Goal: Contribute content: Add original content to the website for others to see

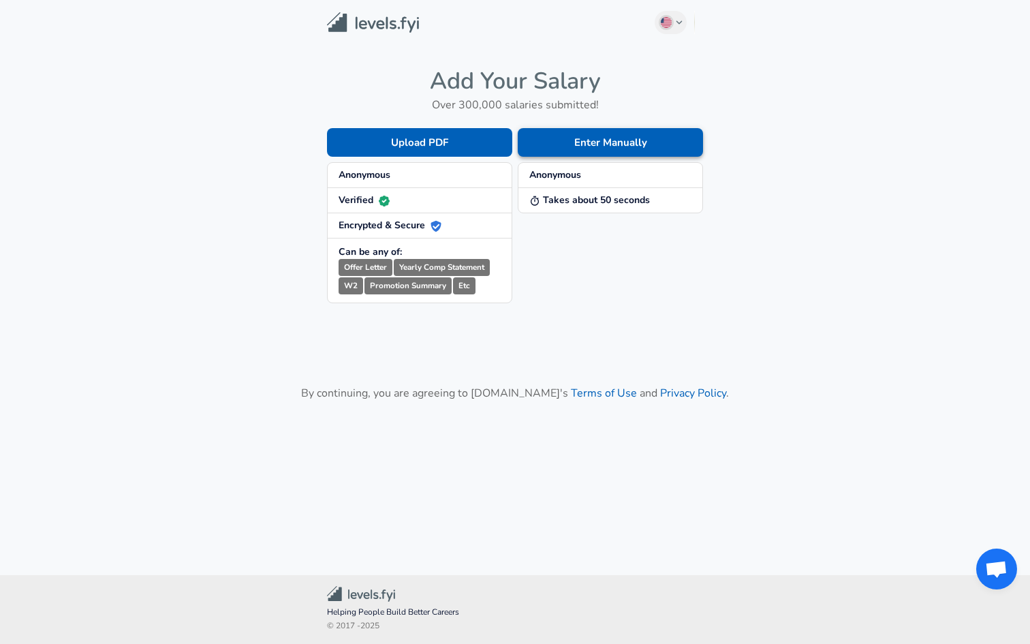
click at [570, 153] on button "Enter Manually" at bounding box center [610, 142] width 185 height 29
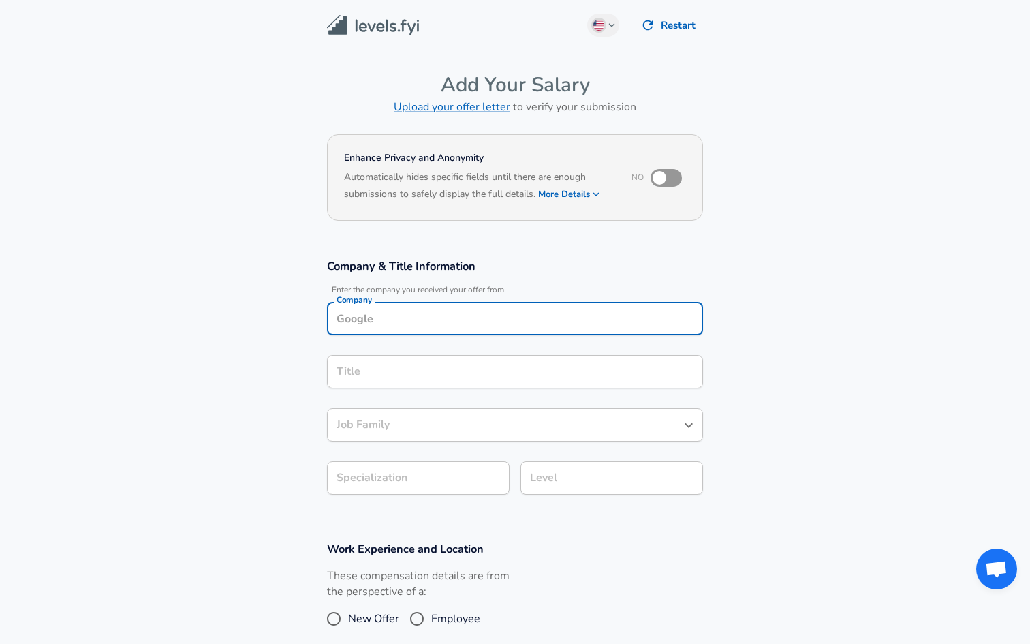
scroll to position [14, 0]
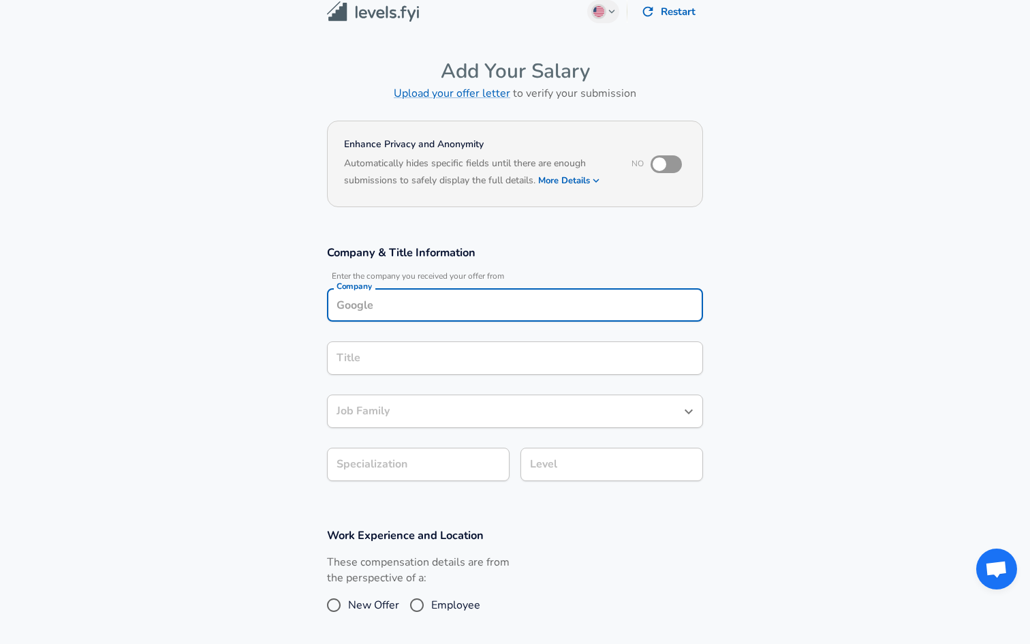
click at [421, 314] on input "Company" at bounding box center [515, 304] width 364 height 21
click at [405, 346] on li "ByteDance" at bounding box center [515, 338] width 376 height 20
click at [405, 346] on div "Title" at bounding box center [515, 357] width 376 height 33
type input "ByteDance"
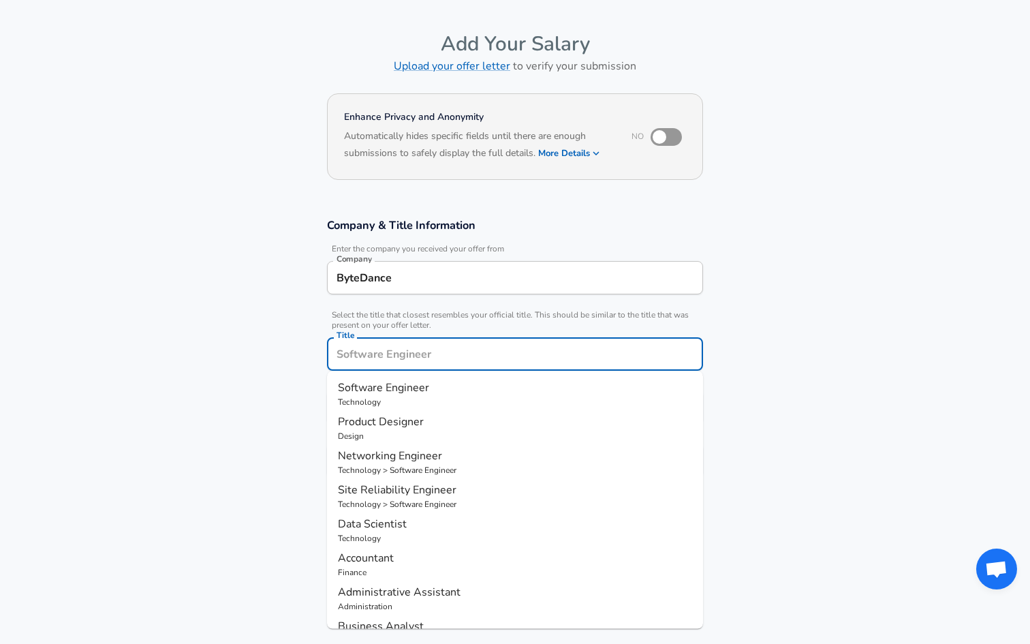
click at [387, 417] on span "Product Designer" at bounding box center [381, 421] width 86 height 15
type input "Product Designer"
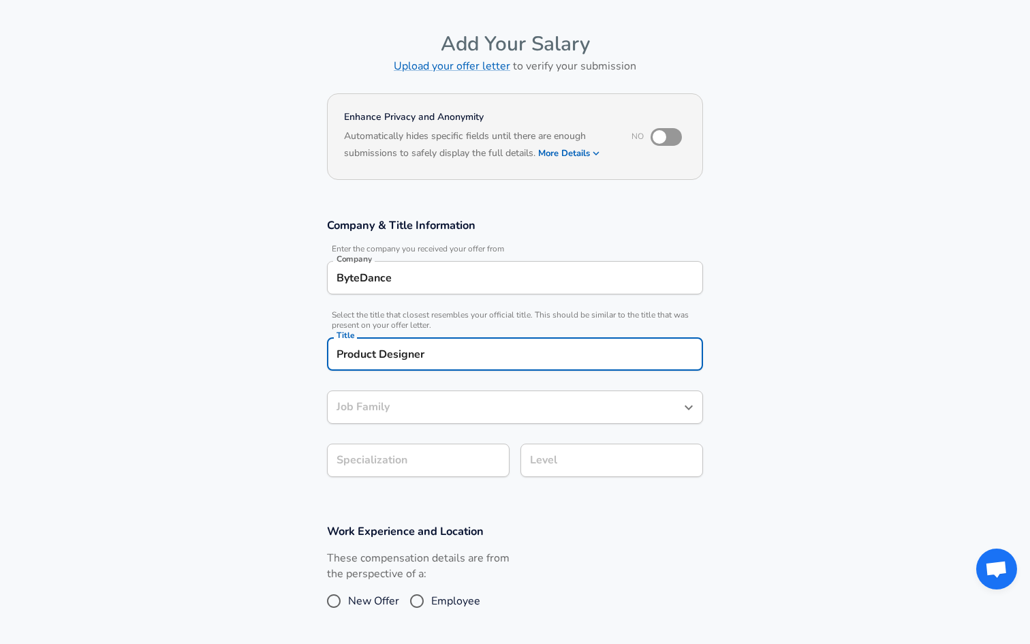
type input "Product Designer"
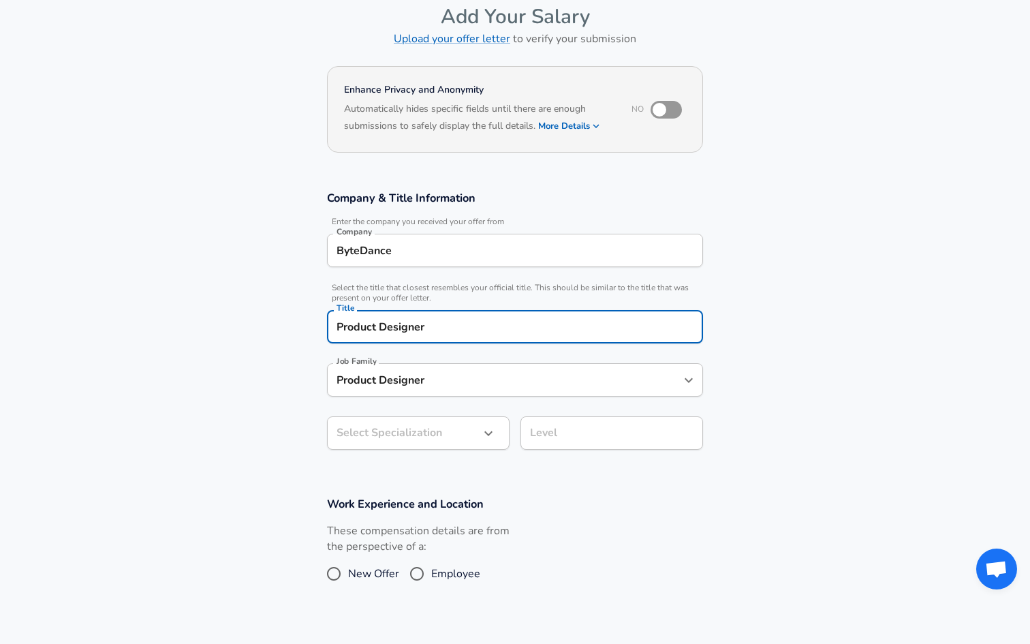
click at [399, 390] on input "Product Designer" at bounding box center [504, 379] width 343 height 21
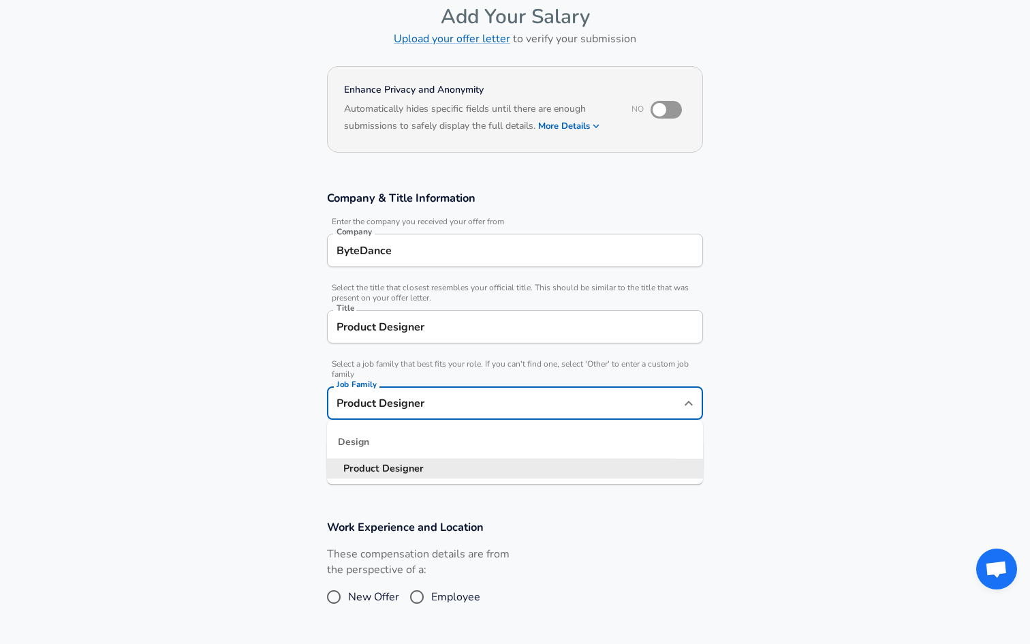
click at [483, 391] on div "Product Designer Job Family" at bounding box center [515, 402] width 376 height 33
click at [487, 367] on span "Select a job family that best fits your role. If you can't find one, select 'Ot…" at bounding box center [515, 369] width 376 height 20
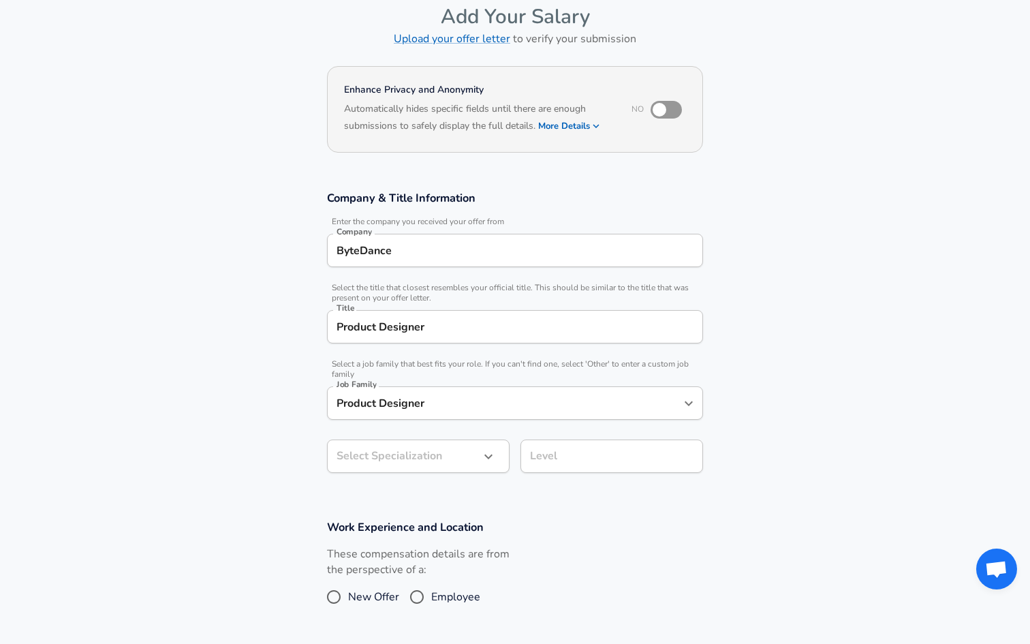
click at [429, 448] on body "English ([GEOGRAPHIC_DATA]) Change Restart Add Your Salary Upload your offer le…" at bounding box center [515, 254] width 1030 height 644
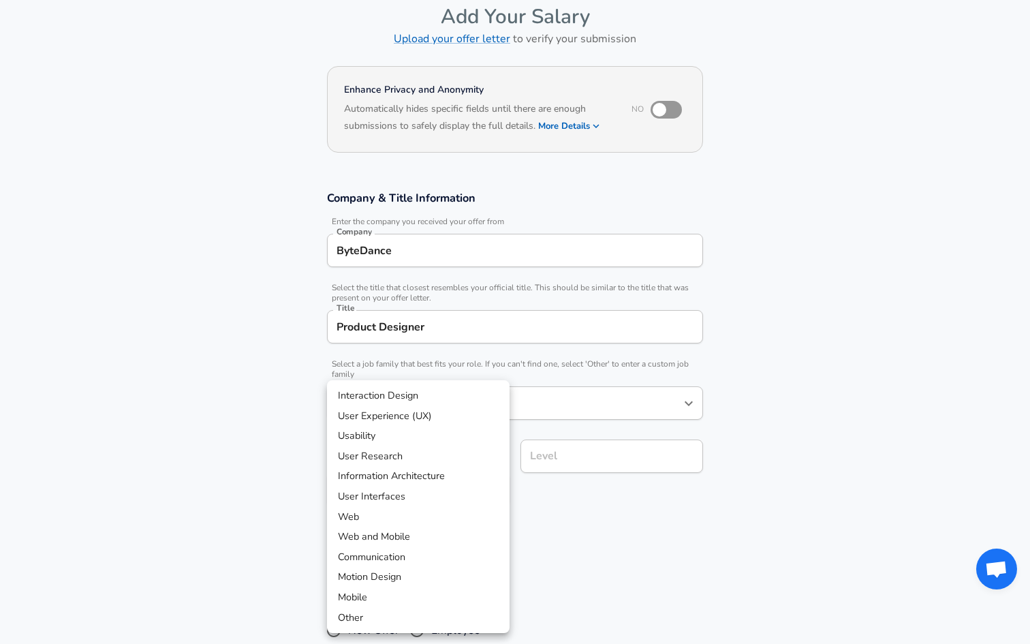
scroll to position [109, 0]
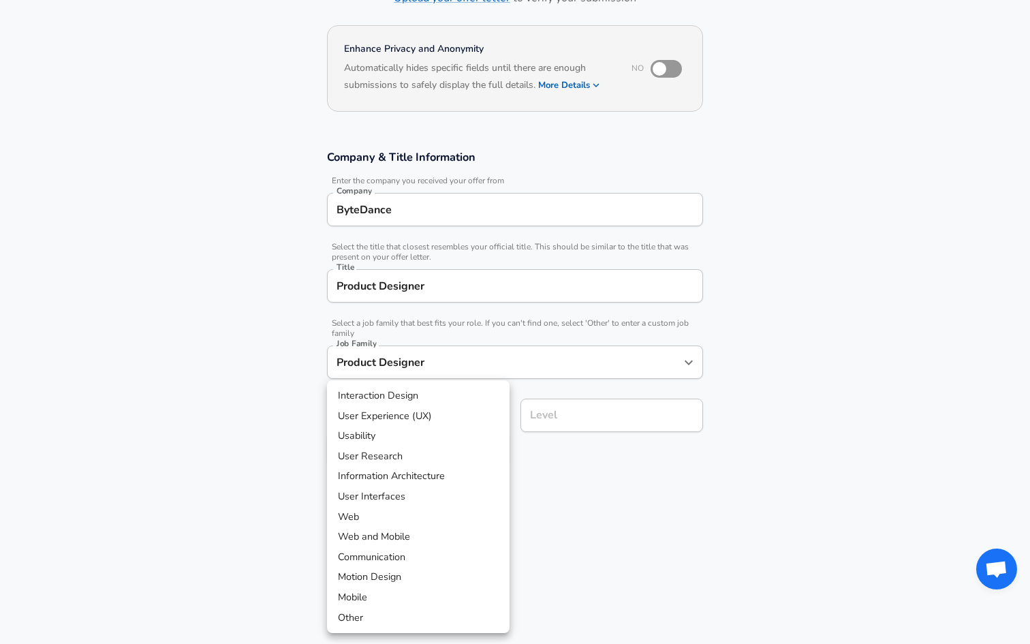
click at [466, 406] on li "User Experience (UX)" at bounding box center [418, 416] width 183 height 20
type input "User Experience (UX)"
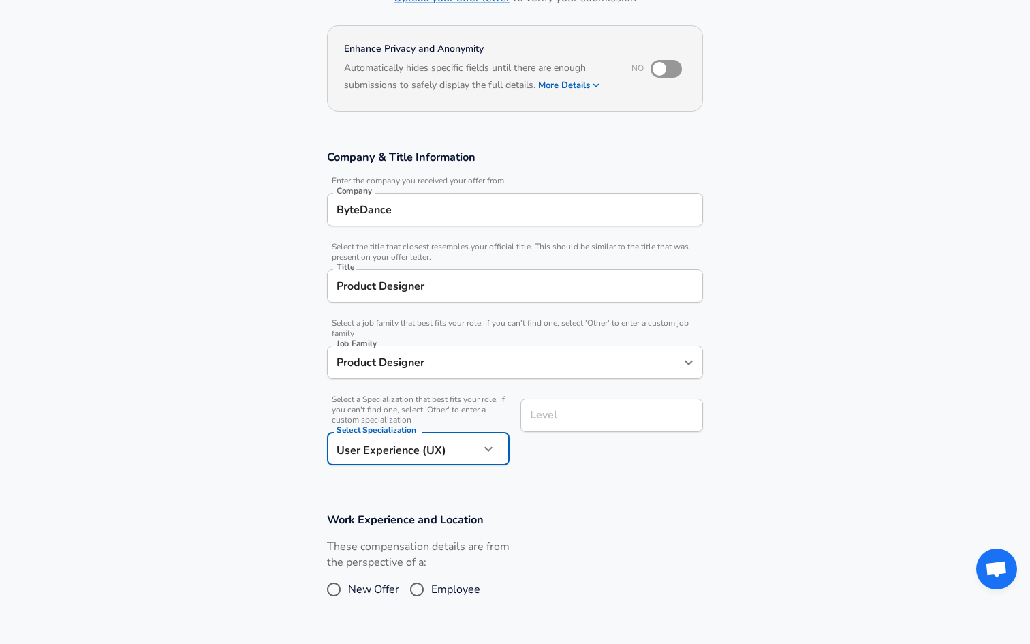
click at [574, 412] on input "Level" at bounding box center [612, 415] width 170 height 21
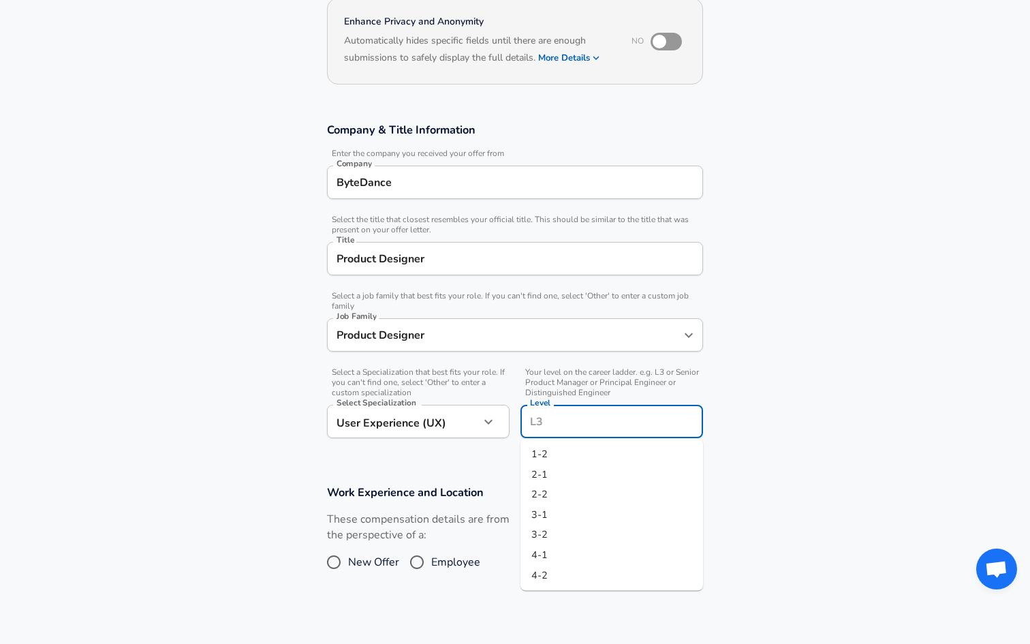
click at [587, 450] on li "1-2" at bounding box center [612, 454] width 183 height 20
type input "1-2"
click at [381, 562] on span "New Offer" at bounding box center [373, 562] width 51 height 16
click at [348, 562] on input "New Offer" at bounding box center [334, 562] width 29 height 22
radio input "true"
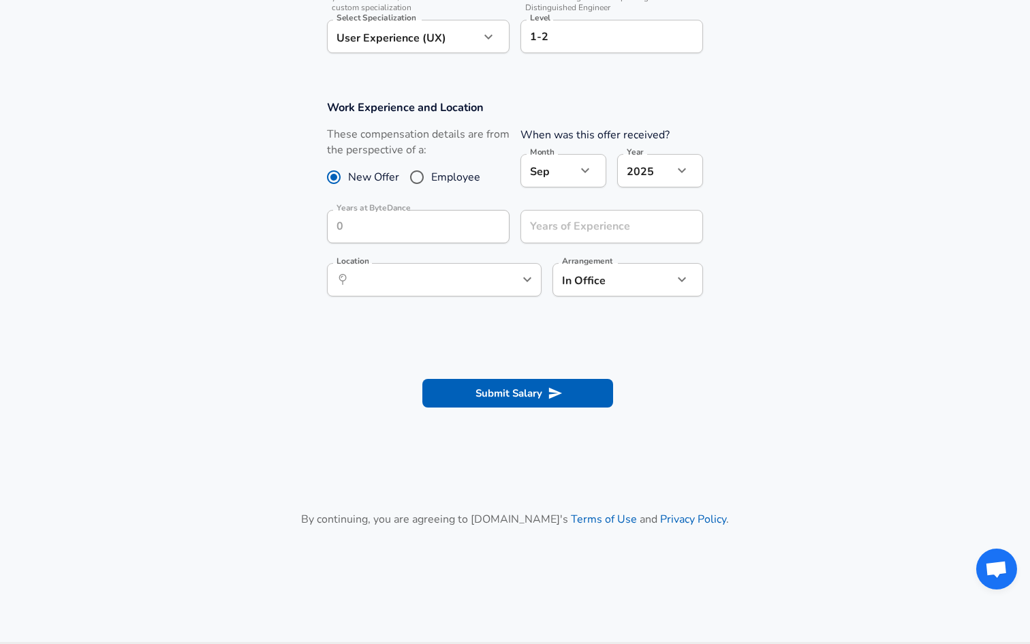
scroll to position [446, 0]
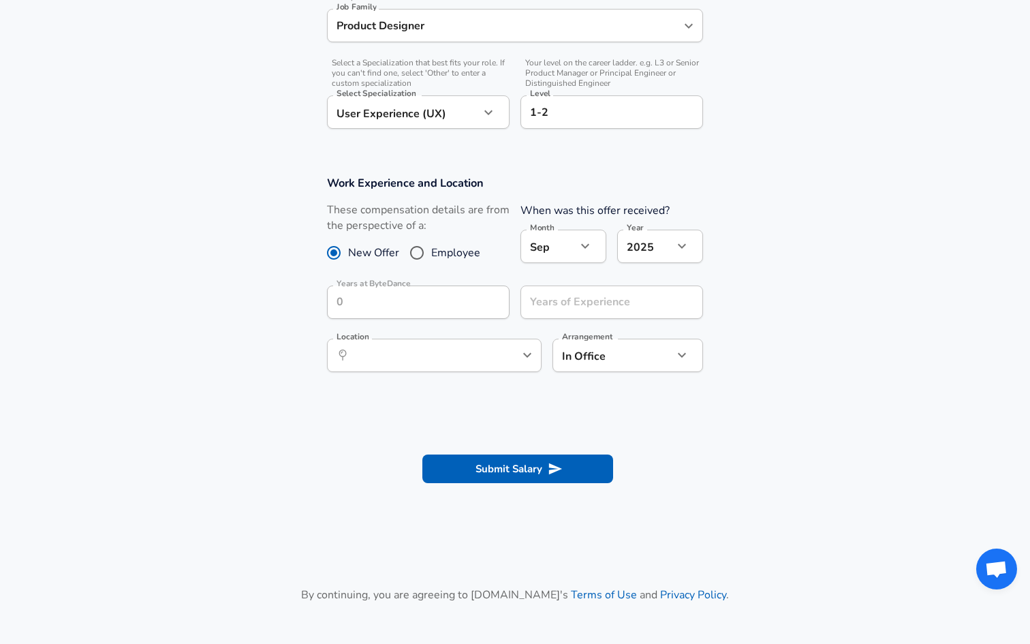
click at [448, 243] on label "Employee" at bounding box center [442, 253] width 78 height 22
click at [431, 243] on input "Employee" at bounding box center [417, 253] width 29 height 22
radio input "true"
click at [383, 256] on span "New Offer" at bounding box center [373, 253] width 51 height 16
click at [348, 256] on input "New Offer" at bounding box center [334, 253] width 29 height 22
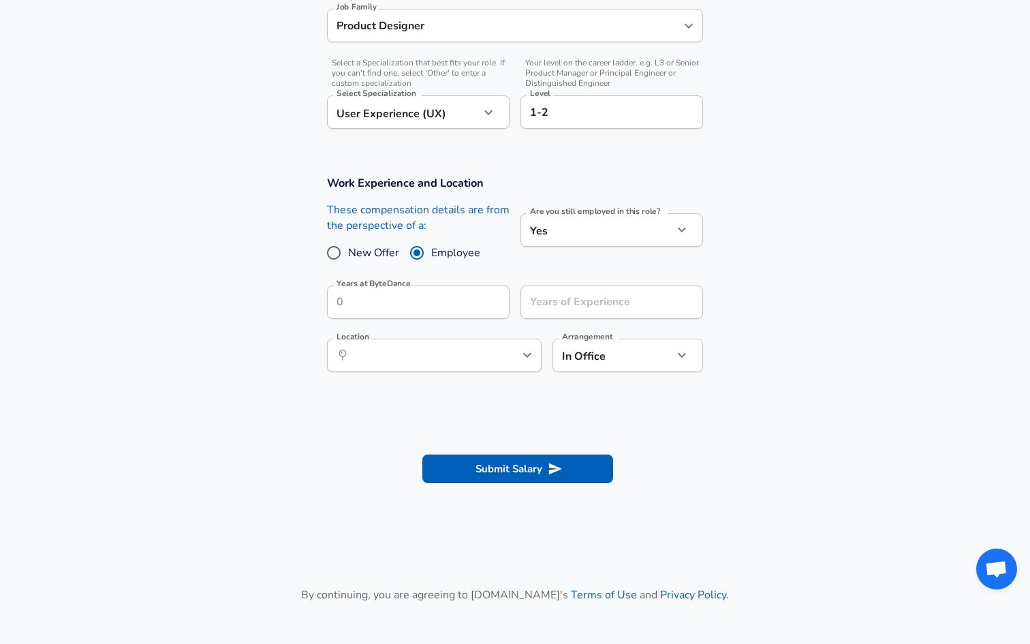
radio input "true"
click at [418, 258] on input "Employee" at bounding box center [417, 253] width 29 height 22
radio input "true"
click at [391, 305] on input "Years at ByteDance" at bounding box center [403, 302] width 153 height 33
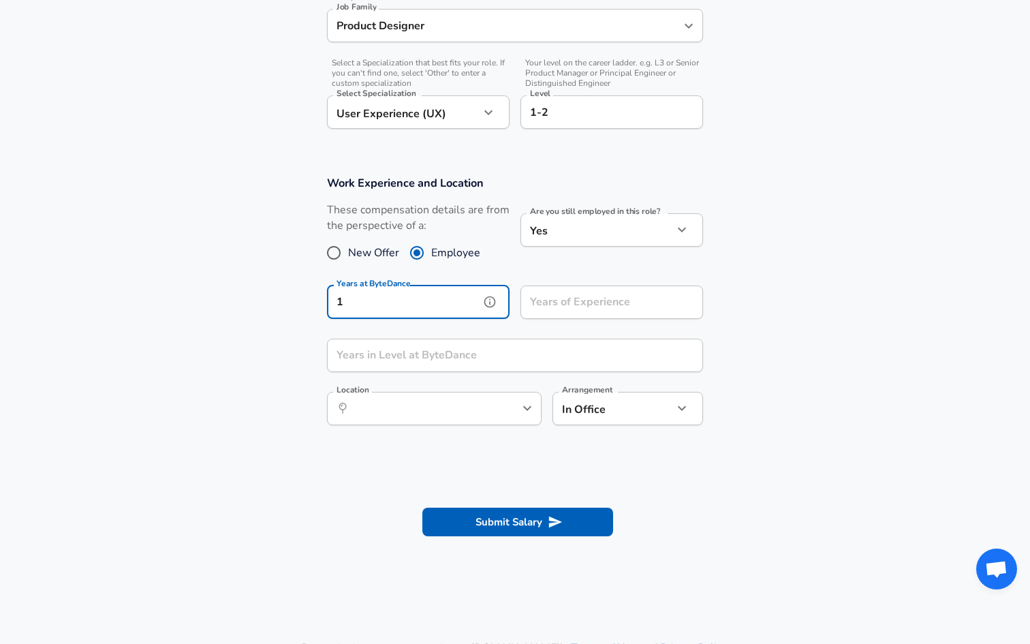
type input "1"
click at [564, 298] on div "Years of Experience Years of Experience" at bounding box center [612, 304] width 183 height 37
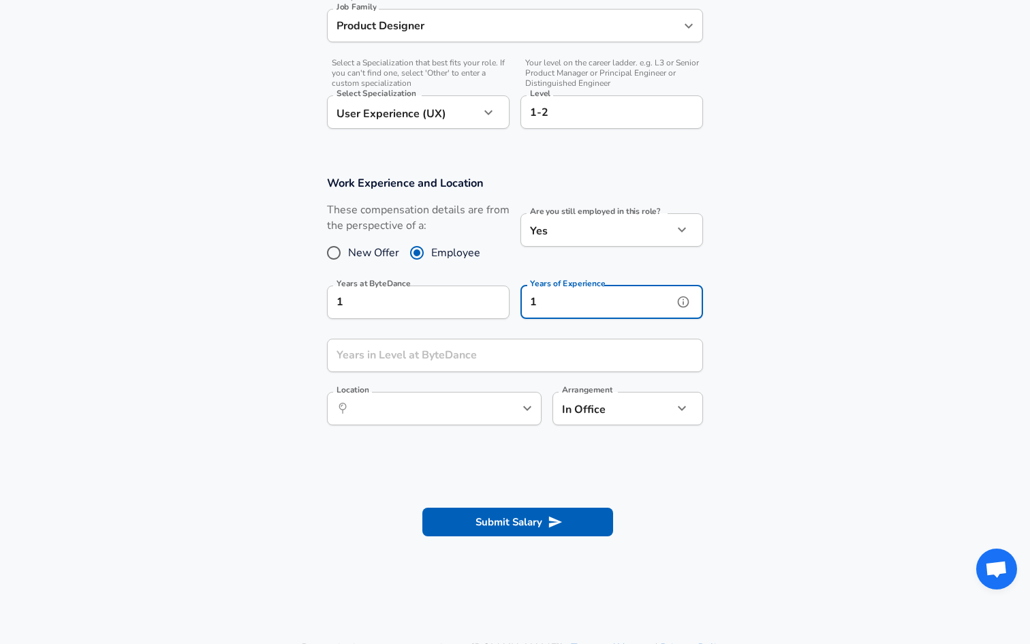
type input "1"
click at [506, 350] on input "Years in Level at ByteDance" at bounding box center [500, 355] width 346 height 33
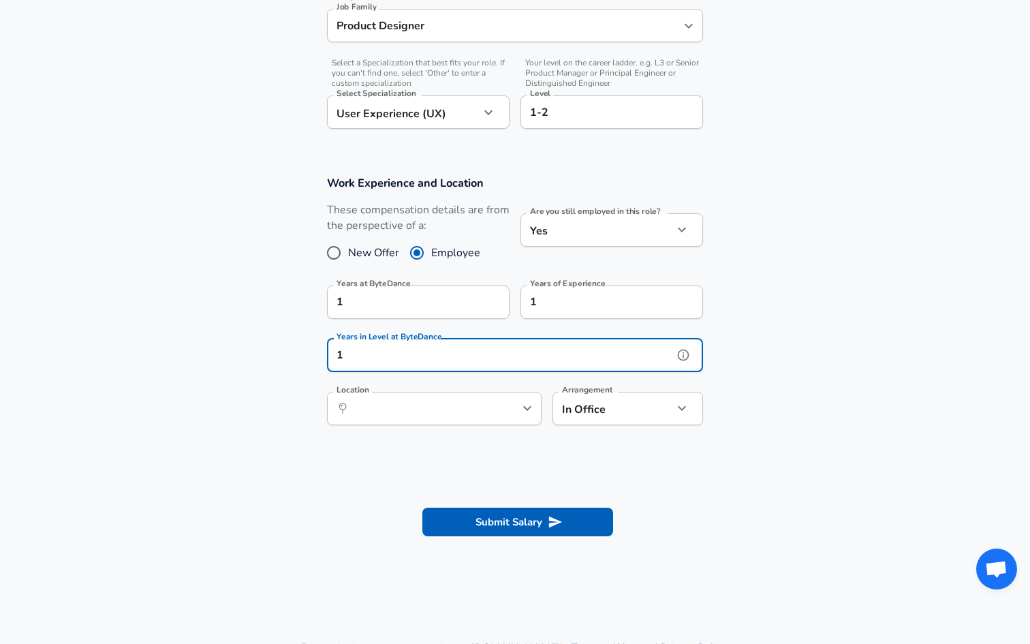
click at [492, 394] on div "​ Location" at bounding box center [434, 408] width 215 height 33
type input "1"
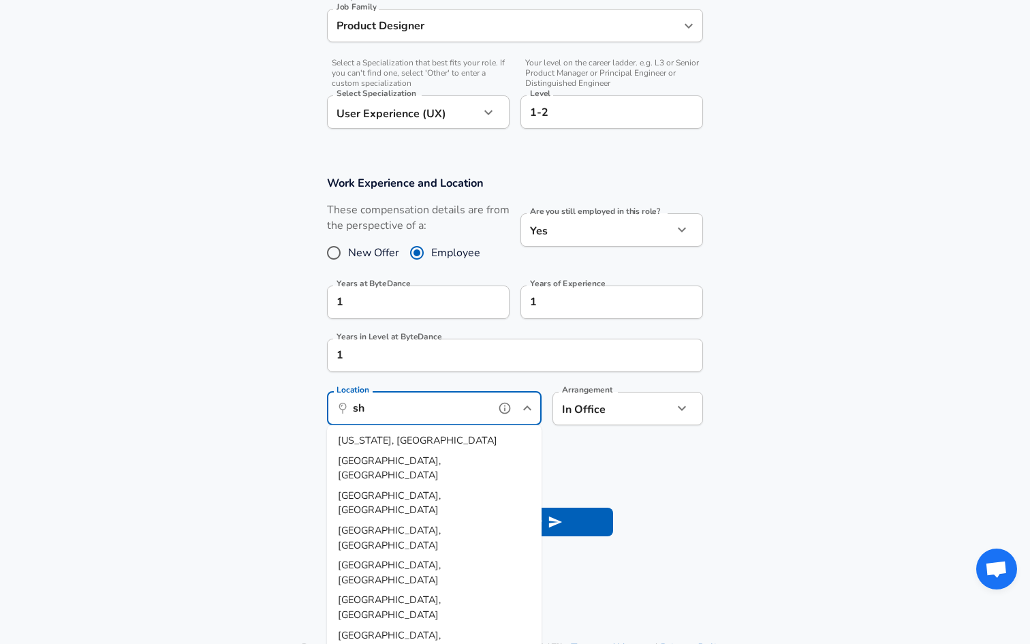
type input "s"
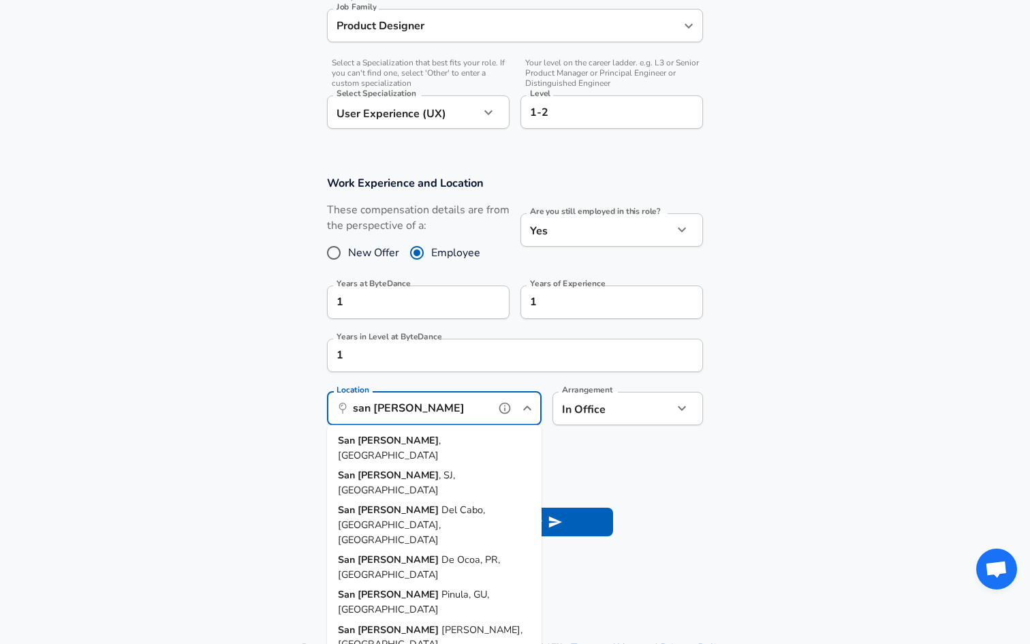
click at [448, 431] on li "[GEOGRAPHIC_DATA] , [GEOGRAPHIC_DATA]" at bounding box center [434, 448] width 215 height 35
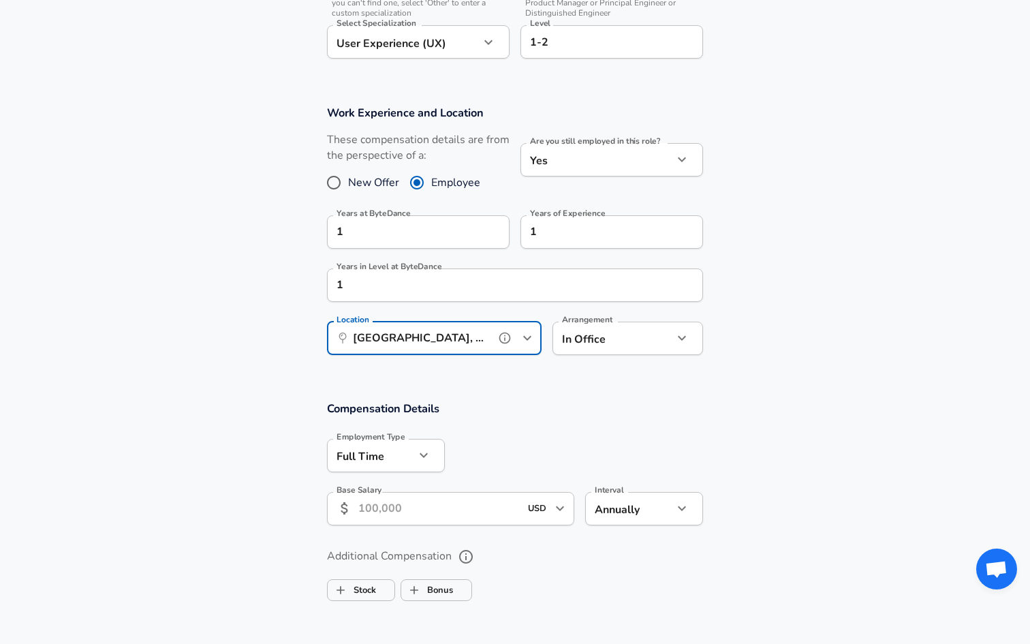
scroll to position [555, 0]
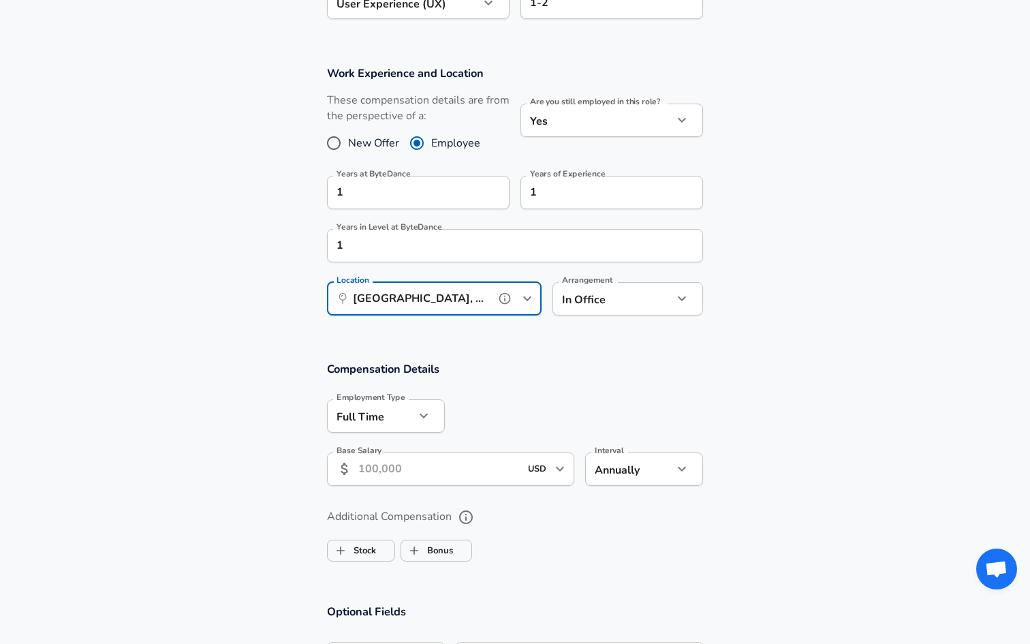
type input "[GEOGRAPHIC_DATA], [GEOGRAPHIC_DATA]"
click at [402, 491] on div "Base Salary ​ USD ​ Base Salary" at bounding box center [445, 468] width 258 height 53
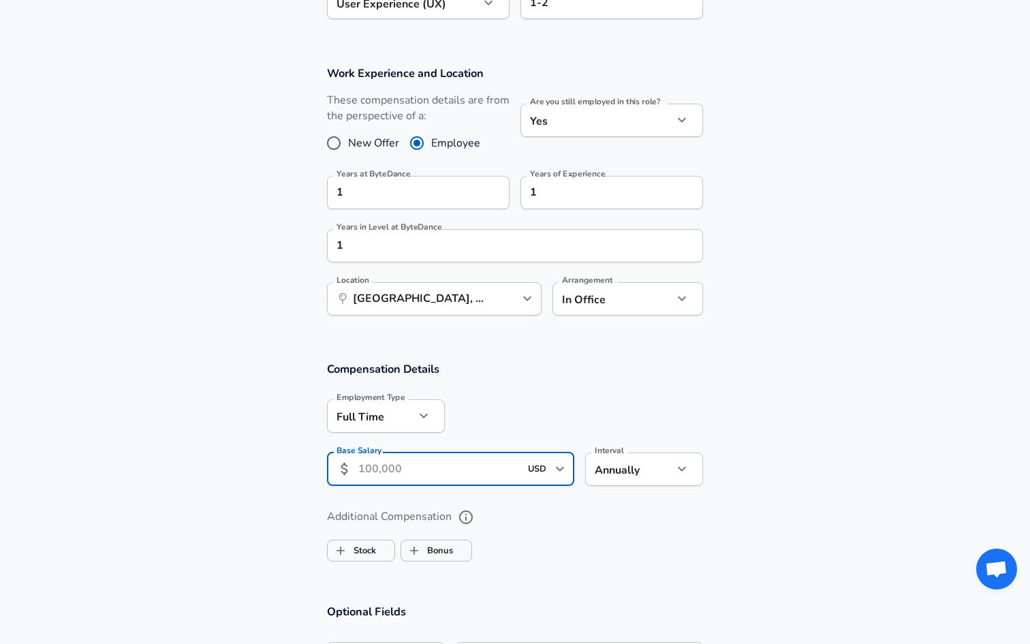
click at [401, 476] on input "Base Salary" at bounding box center [439, 468] width 162 height 33
type input "160,000"
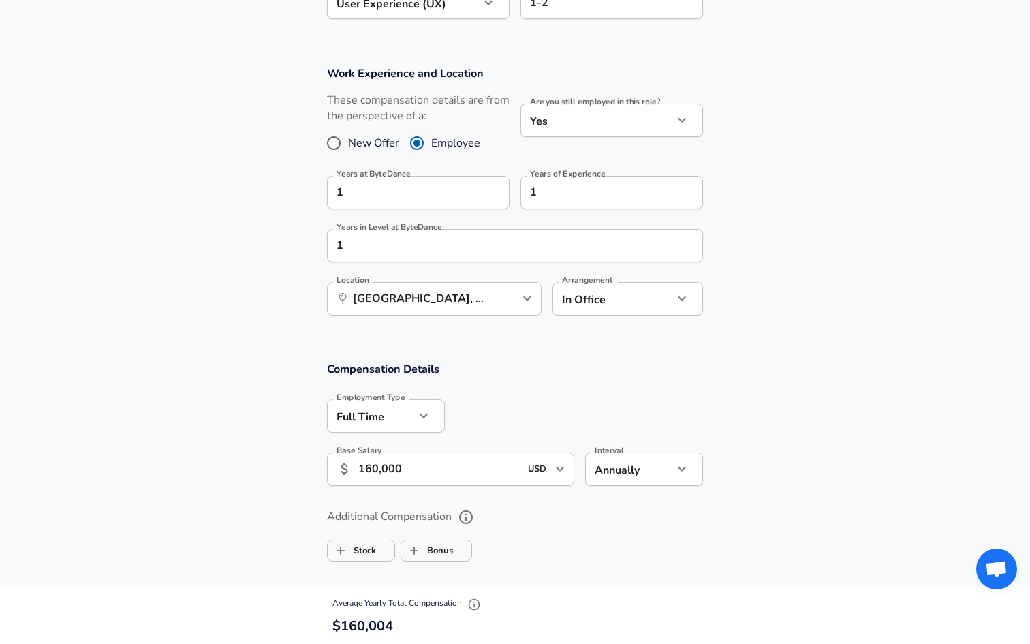
click at [489, 502] on div "Additional Compensation Stock Bonus" at bounding box center [515, 531] width 409 height 72
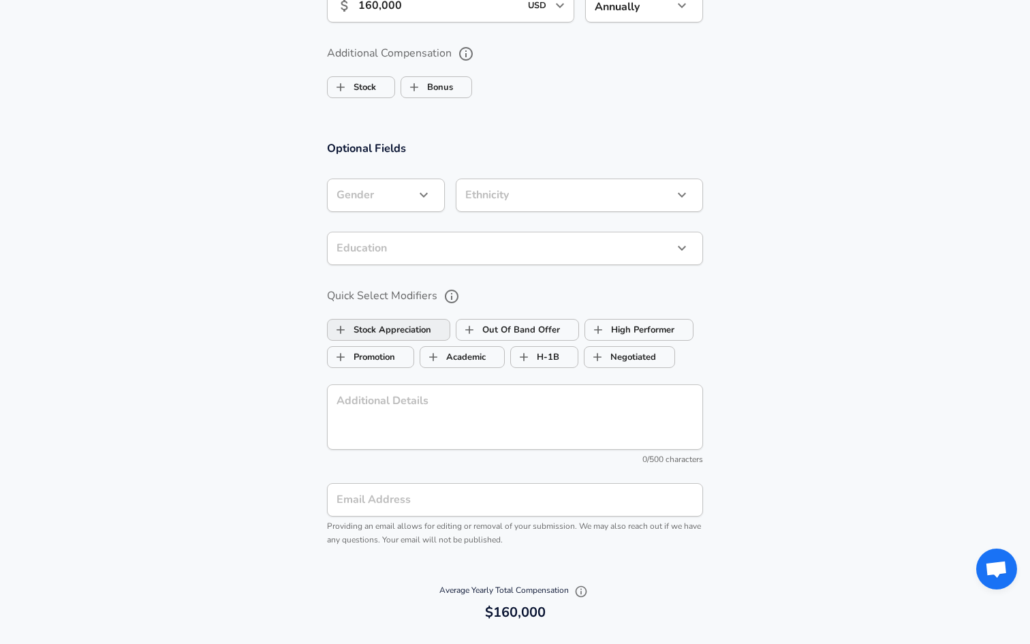
scroll to position [1249, 0]
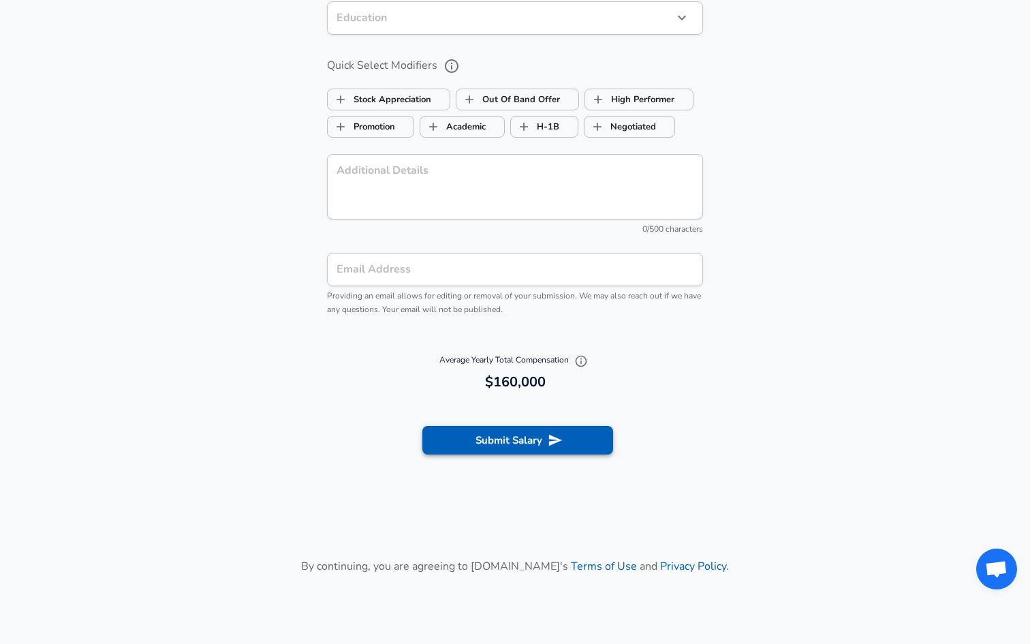
click at [557, 433] on icon "submit" at bounding box center [555, 440] width 15 height 15
